Goal: Information Seeking & Learning: Check status

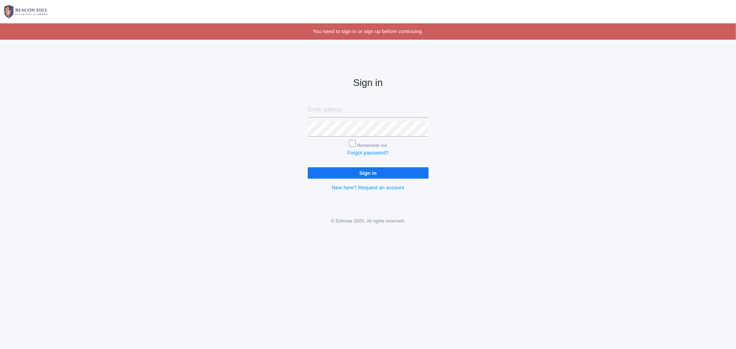
type input "caittourje@gmail.com"
click at [349, 169] on input "Sign in" at bounding box center [368, 172] width 121 height 11
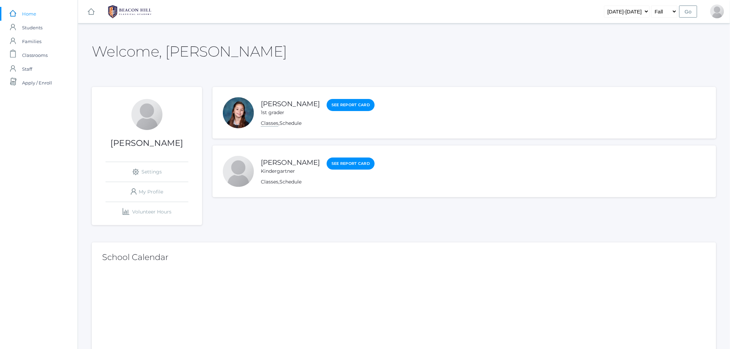
click at [267, 122] on link "Classes" at bounding box center [270, 123] width 18 height 7
click at [271, 104] on link "[PERSON_NAME]" at bounding box center [290, 104] width 59 height 9
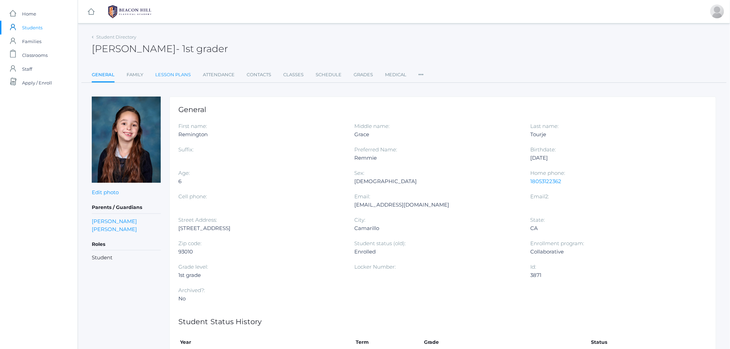
click at [185, 74] on link "Lesson Plans" at bounding box center [173, 75] width 36 height 14
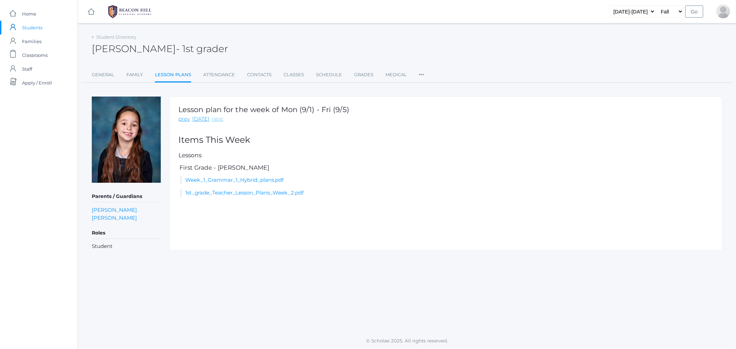
click at [212, 118] on link "next" at bounding box center [217, 119] width 11 height 8
click at [184, 120] on link "prev" at bounding box center [183, 119] width 11 height 8
click at [103, 35] on link "Student Directory" at bounding box center [116, 37] width 40 height 6
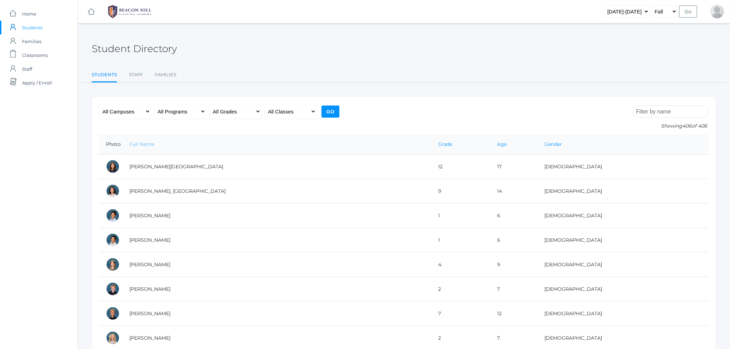
click at [134, 145] on link "Full Name" at bounding box center [141, 144] width 25 height 6
click at [25, 14] on span "Home" at bounding box center [29, 14] width 14 height 14
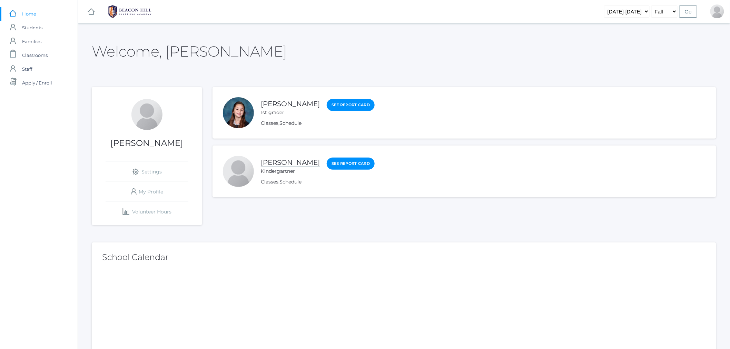
click at [287, 161] on link "[PERSON_NAME]" at bounding box center [290, 162] width 59 height 9
click at [271, 182] on link "Classes" at bounding box center [270, 182] width 18 height 7
click at [288, 160] on link "[PERSON_NAME]" at bounding box center [290, 162] width 59 height 9
